Goal: Transaction & Acquisition: Obtain resource

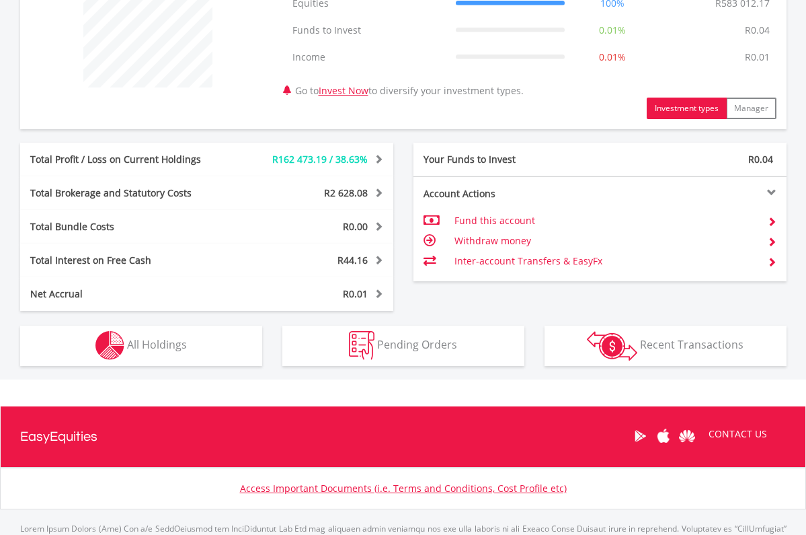
scroll to position [629, 0]
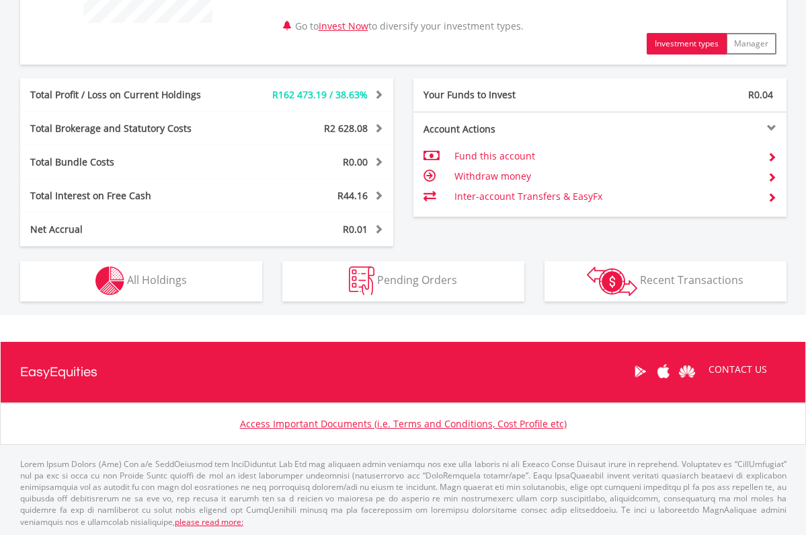
click at [195, 274] on button "Holdings All Holdings" at bounding box center [141, 281] width 242 height 40
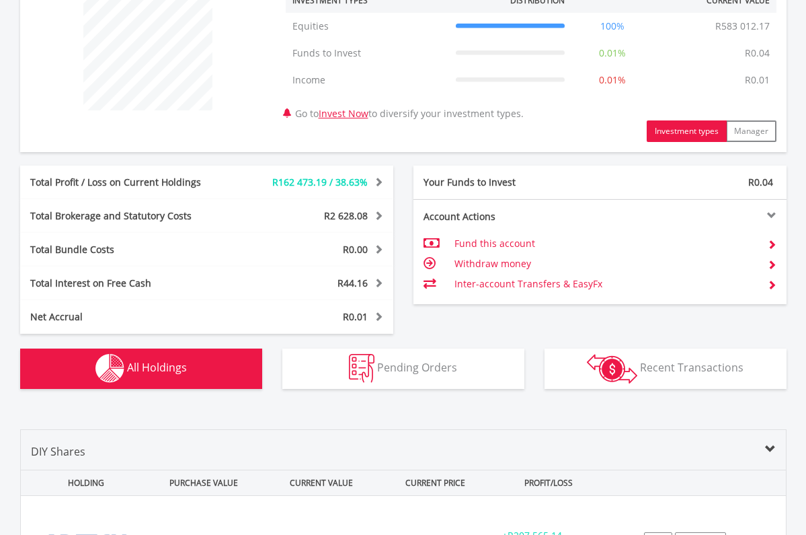
scroll to position [0, 0]
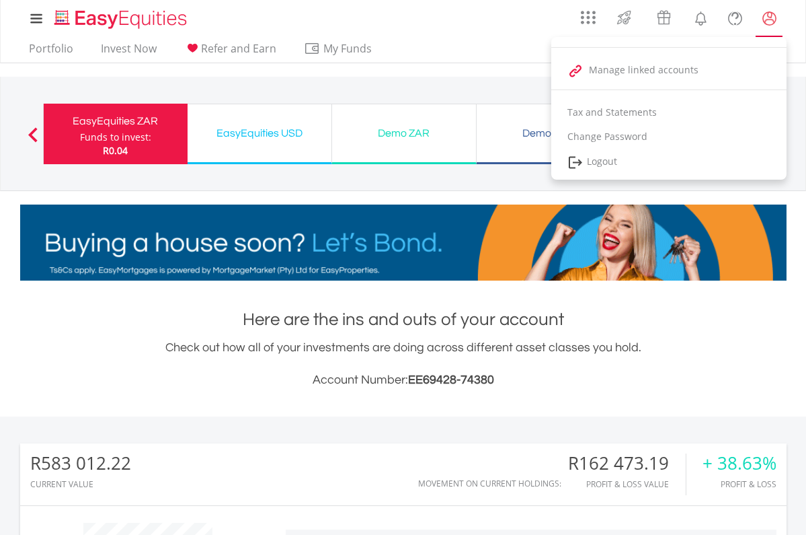
click at [769, 14] on lord-icon "My Profile" at bounding box center [769, 18] width 17 height 17
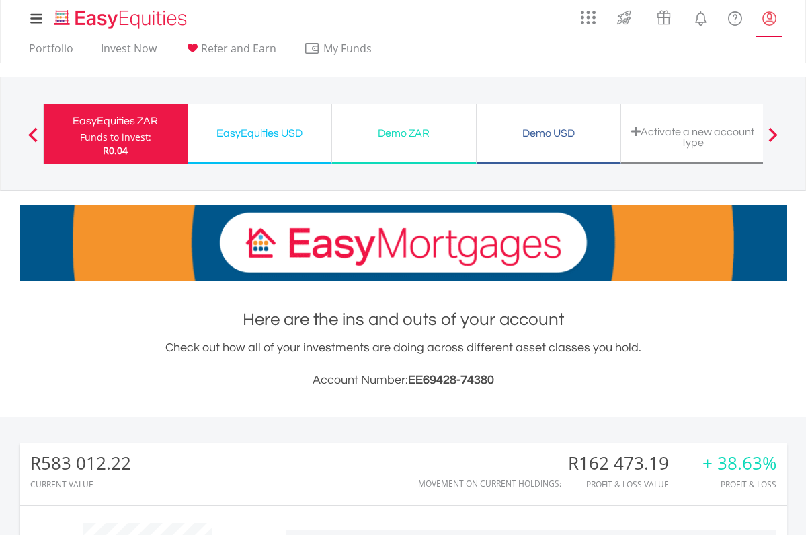
click at [768, 16] on lord-icon "My Profile" at bounding box center [769, 18] width 17 height 17
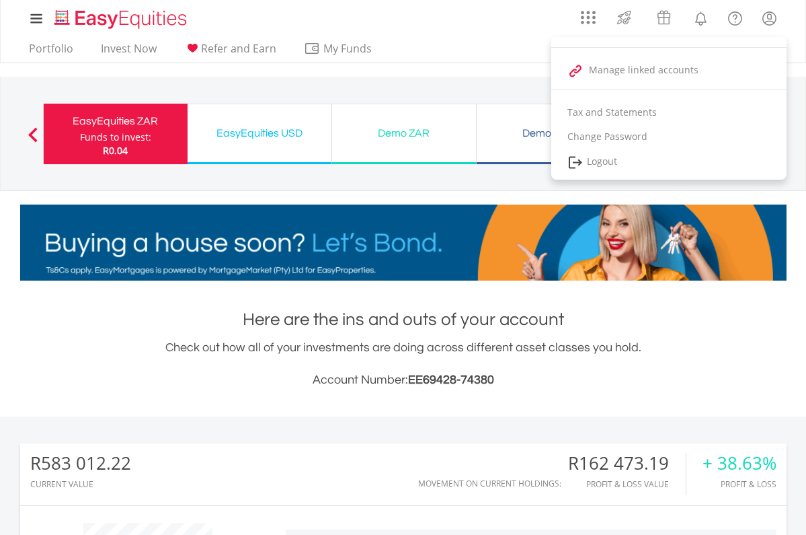
click at [619, 161] on link "Logout" at bounding box center [669, 163] width 235 height 28
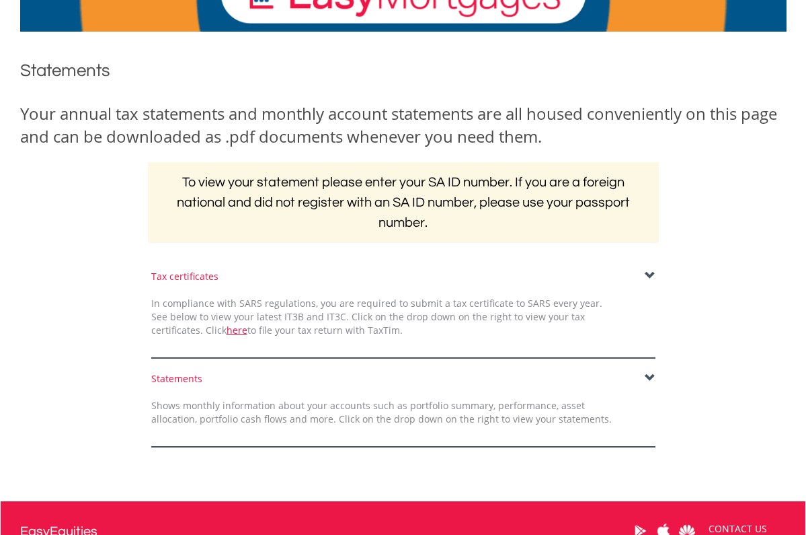
scroll to position [242, 0]
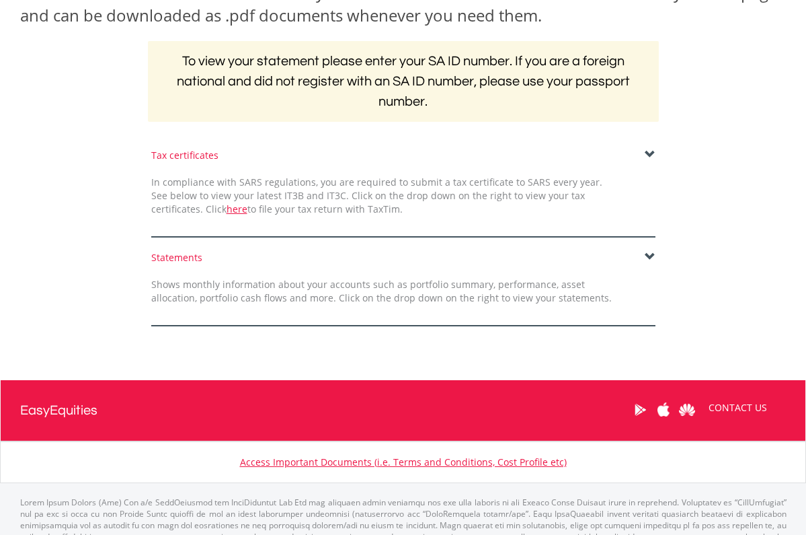
click at [227, 209] on link "here" at bounding box center [237, 208] width 21 height 13
click at [646, 252] on span at bounding box center [650, 257] width 11 height 11
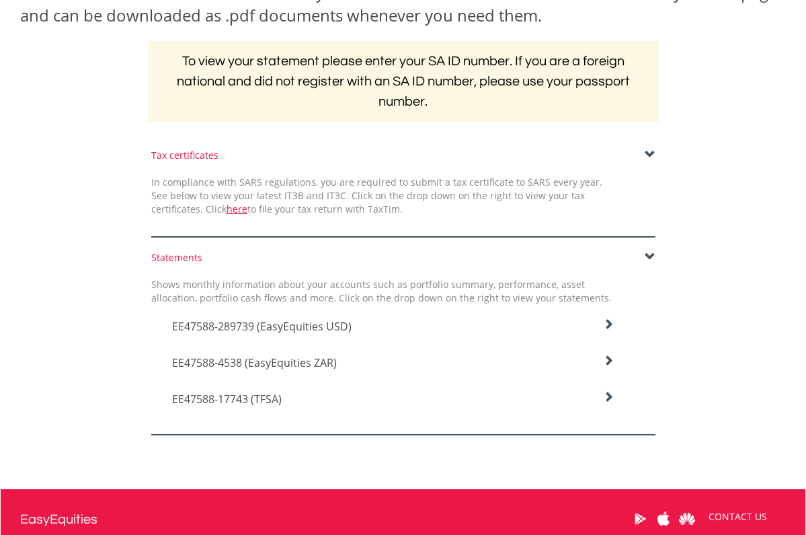
click at [611, 330] on icon at bounding box center [608, 324] width 11 height 11
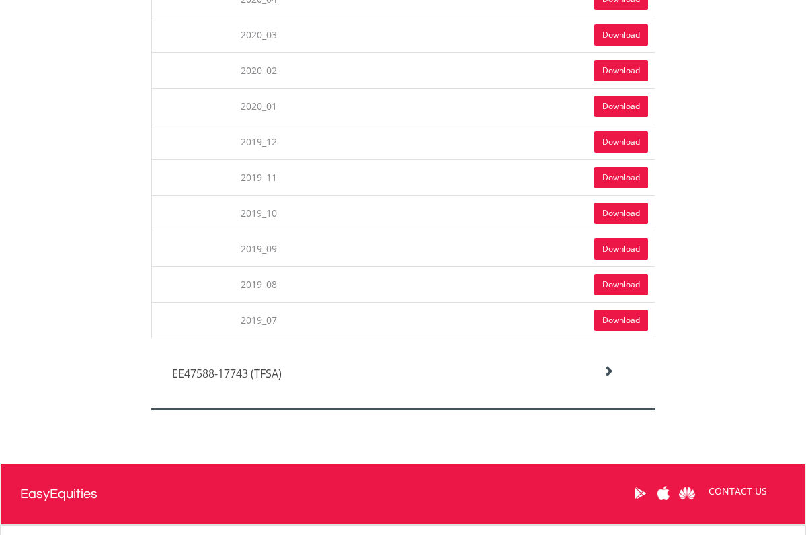
scroll to position [2912, 0]
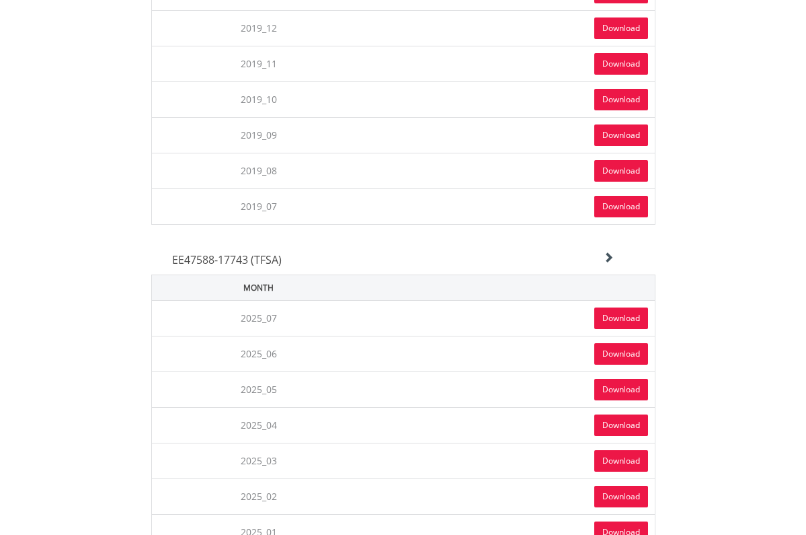
scroll to position [3138, 0]
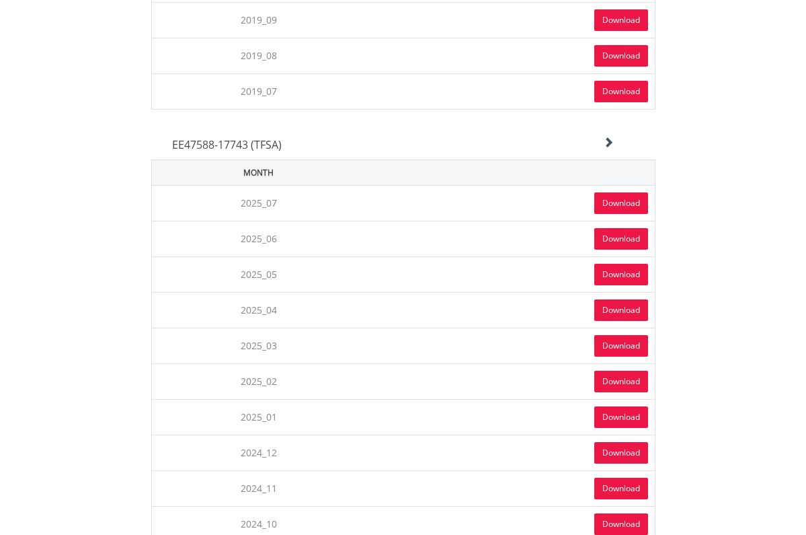
click at [609, 379] on link "Download" at bounding box center [622, 382] width 54 height 22
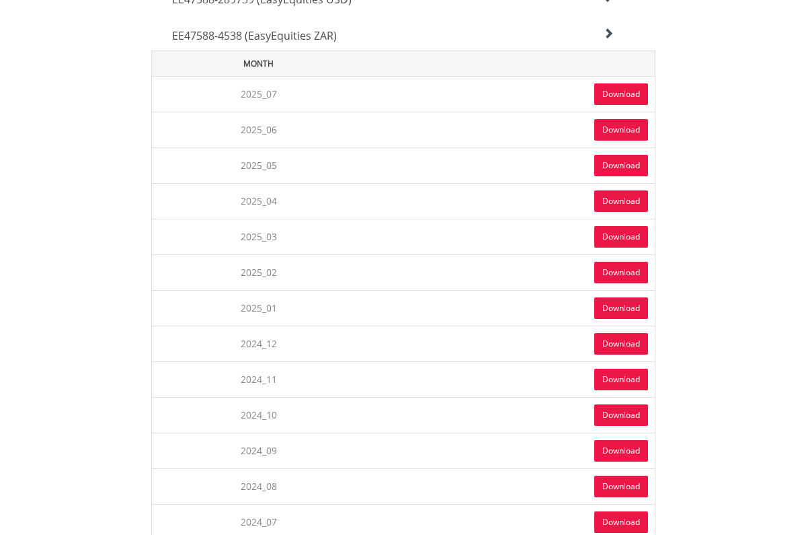
scroll to position [0, 0]
